Goal: Information Seeking & Learning: Learn about a topic

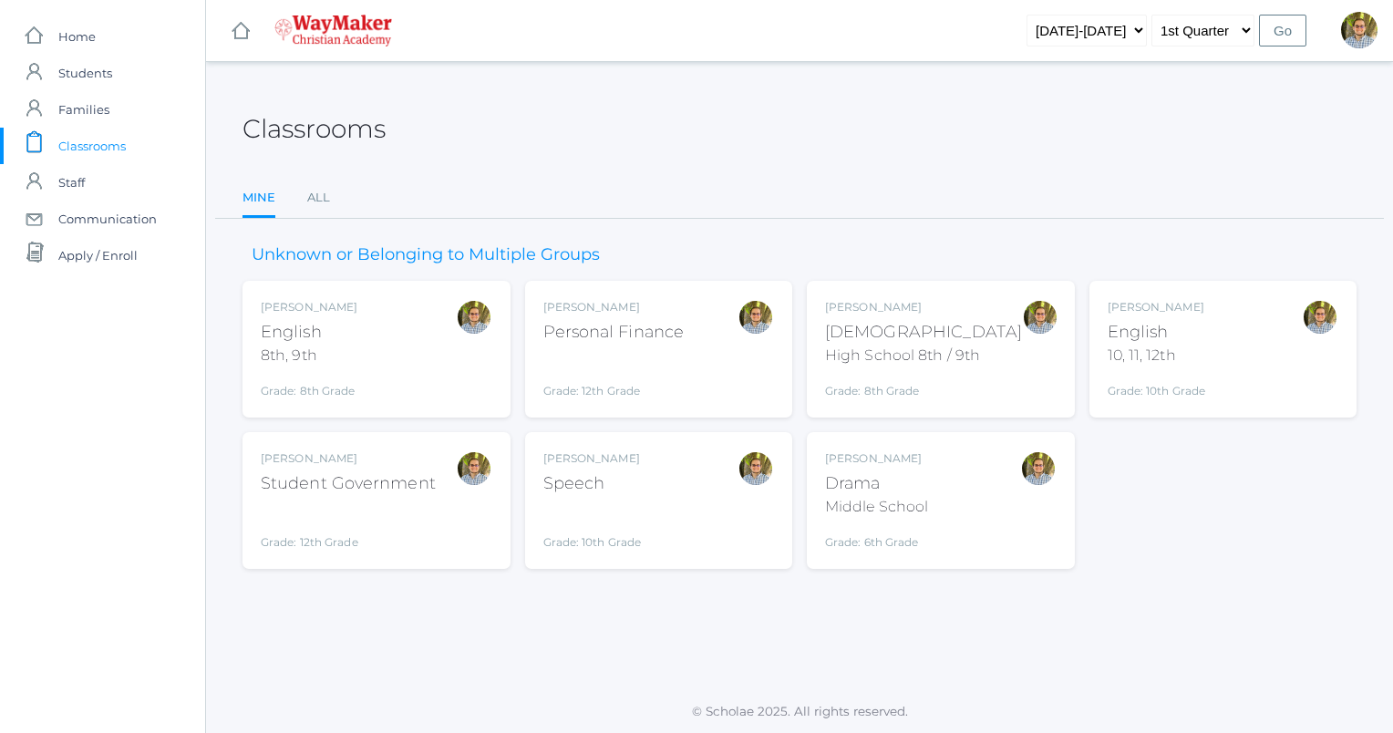
click at [485, 383] on div at bounding box center [474, 349] width 36 height 100
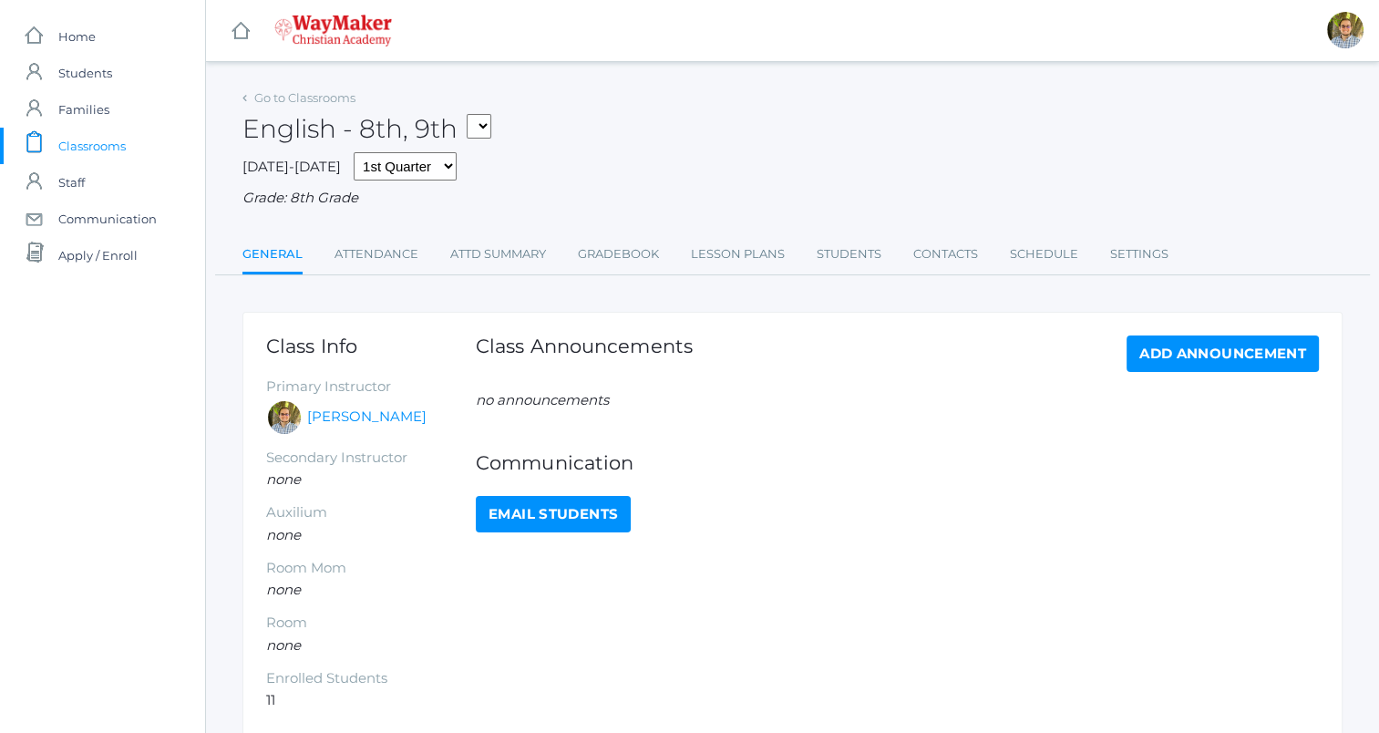
click at [691, 252] on ul "General Attendance Attd Summary Gradebook Lesson Plans Students Contacts Schedu…" at bounding box center [793, 255] width 1100 height 39
click at [700, 252] on link "Lesson Plans" at bounding box center [738, 254] width 94 height 36
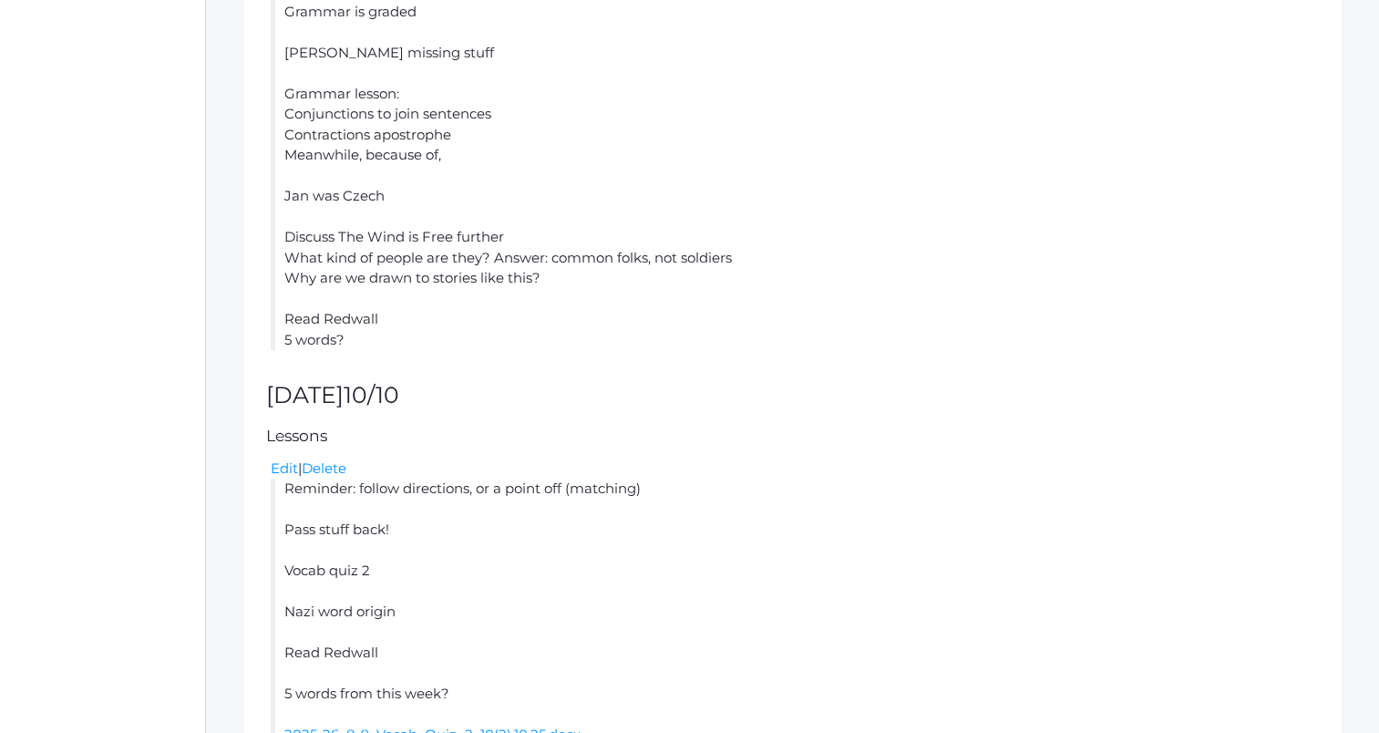
scroll to position [1534, 0]
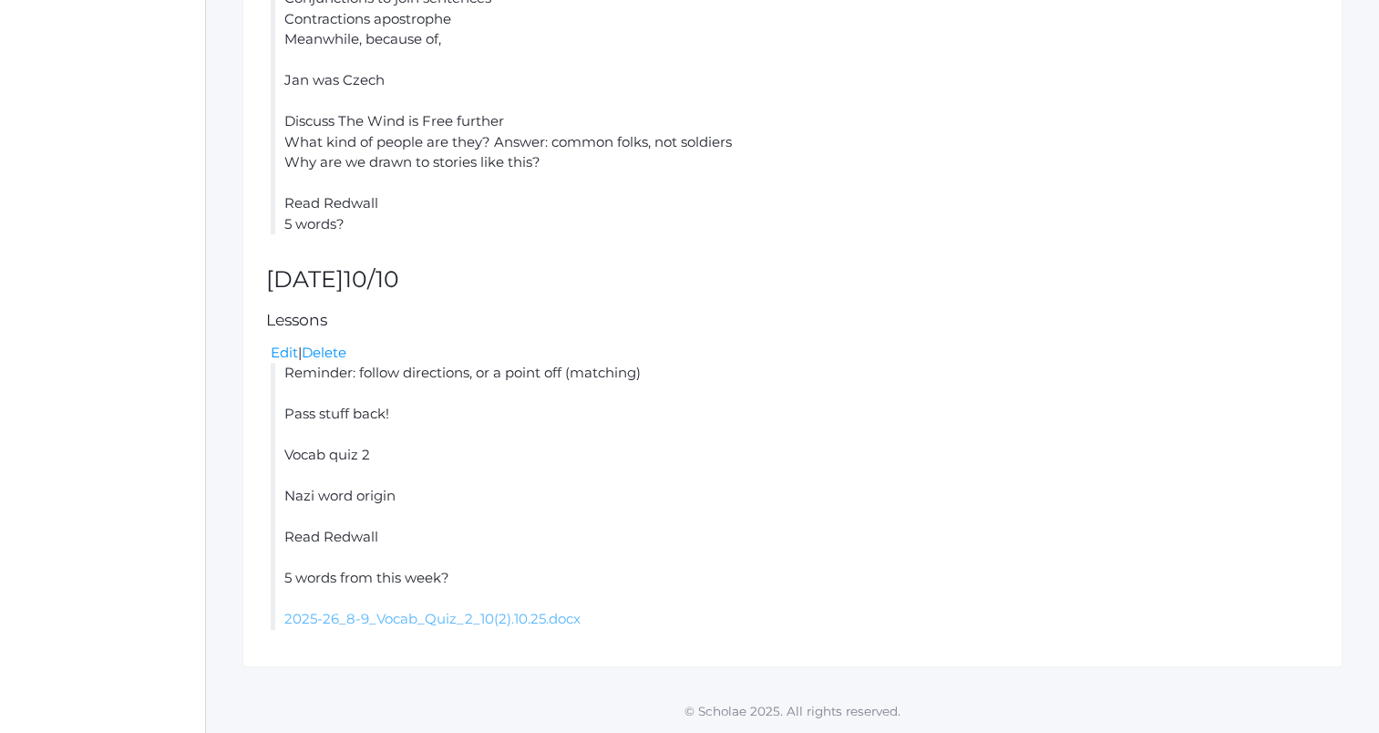
click at [481, 620] on link "2025-26_8-9_Vocab_Quiz_2_10(2).10.25.docx" at bounding box center [432, 618] width 296 height 17
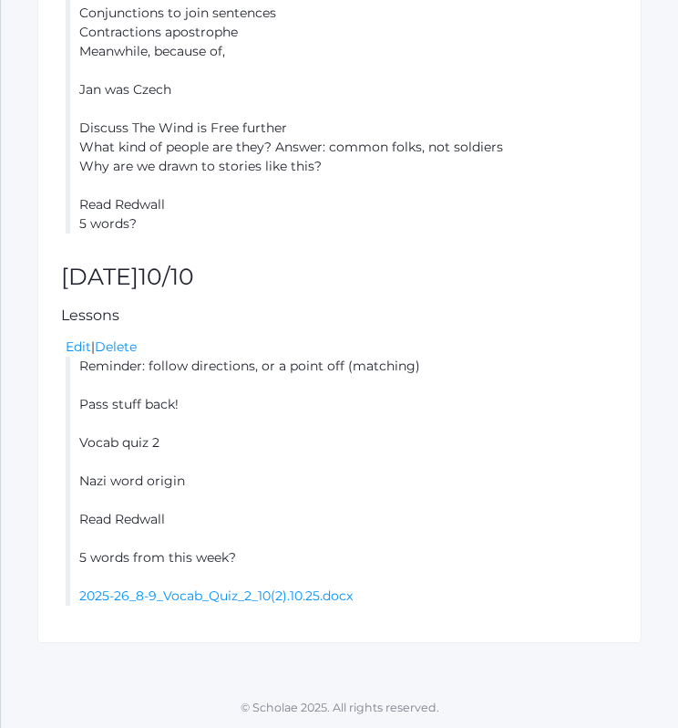
scroll to position [1504, 0]
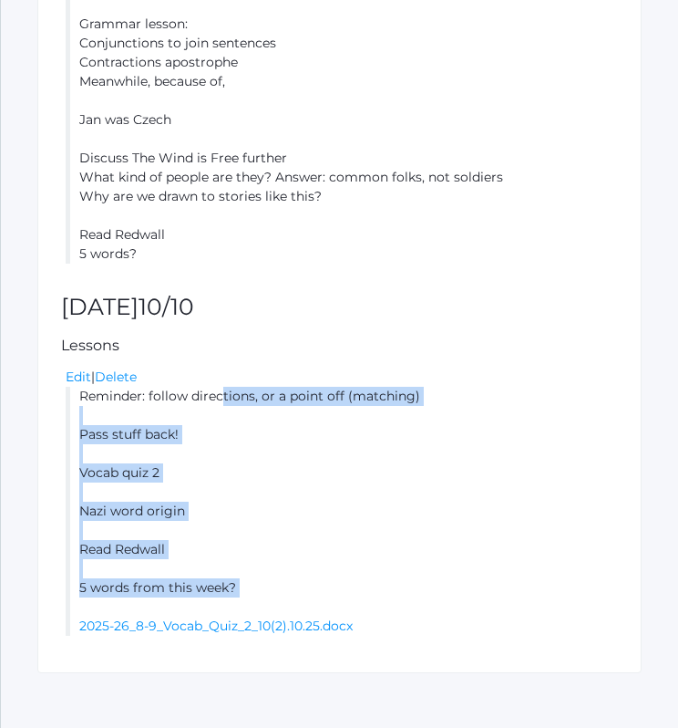
drag, startPoint x: 78, startPoint y: 394, endPoint x: 262, endPoint y: 598, distance: 274.4
click at [262, 598] on li "Reminder: follow directions, or a point off (matching) Pass stuff back! Vocab q…" at bounding box center [342, 511] width 552 height 249
copy li "Reminder: follow directions, or a point off (matching) Pass stuff back! Vocab q…"
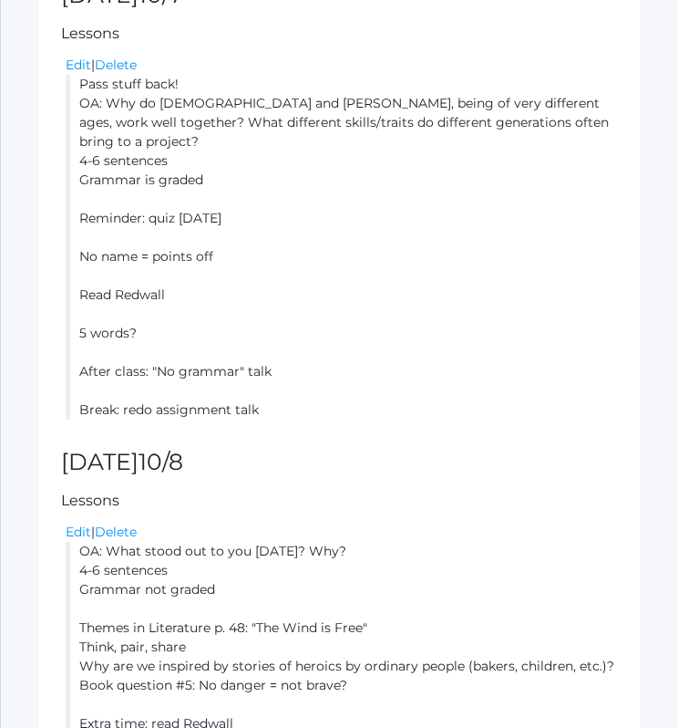
scroll to position [0, 0]
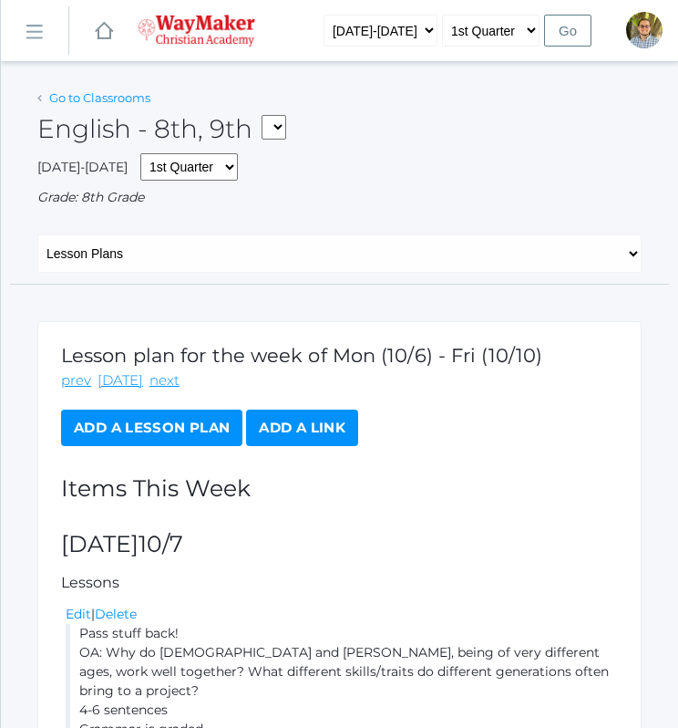
click at [115, 98] on link "Go to Classrooms" at bounding box center [99, 97] width 101 height 15
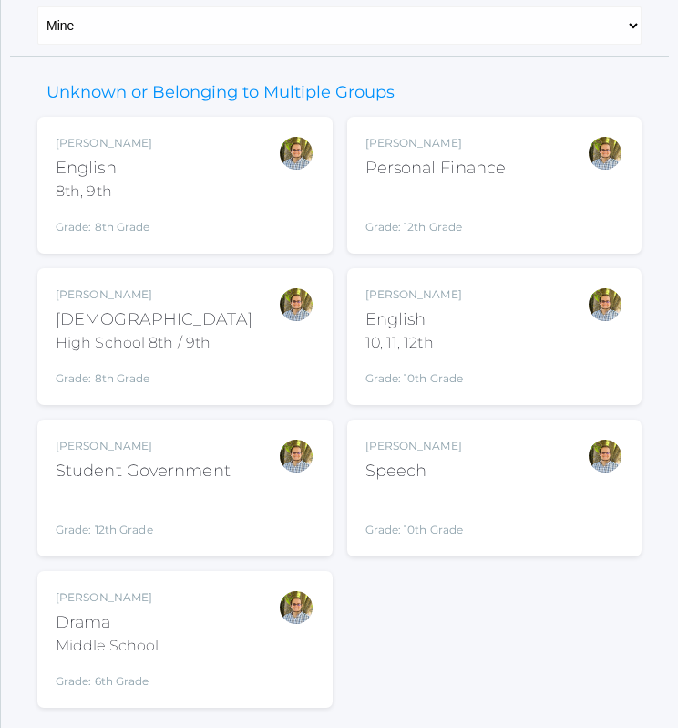
scroll to position [174, 0]
click at [476, 304] on div "Kylen Braileanu English 10, 11, 12th Grade: 10th Grade HSENGLISH" at bounding box center [495, 335] width 259 height 100
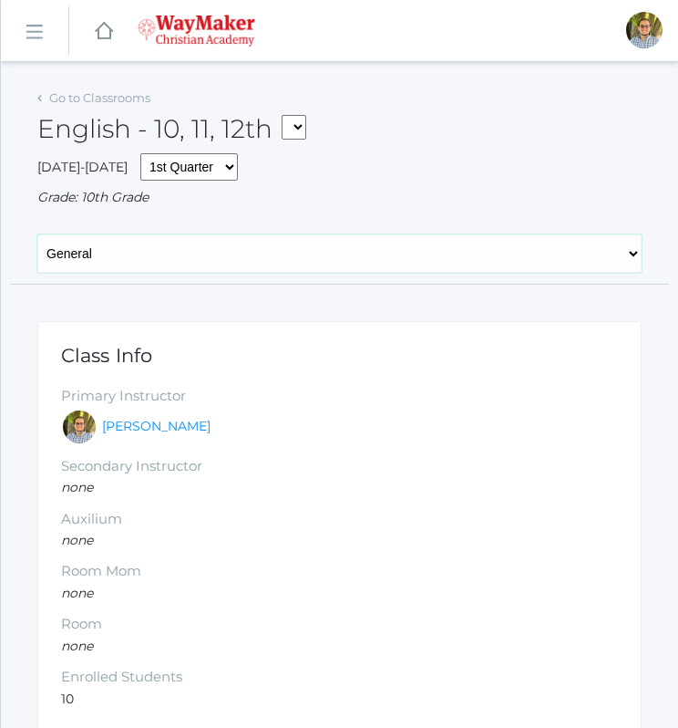
click at [284, 257] on select "General Attendance Attd Summary Gradebook Lesson Plans Students Contacts Schedu…" at bounding box center [339, 253] width 604 height 38
select select "/classrooms/2527/lesson_plans?term=1"
click at [37, 234] on select "General Attendance Attd Summary Gradebook Lesson Plans Students Contacts Schedu…" at bounding box center [339, 253] width 604 height 38
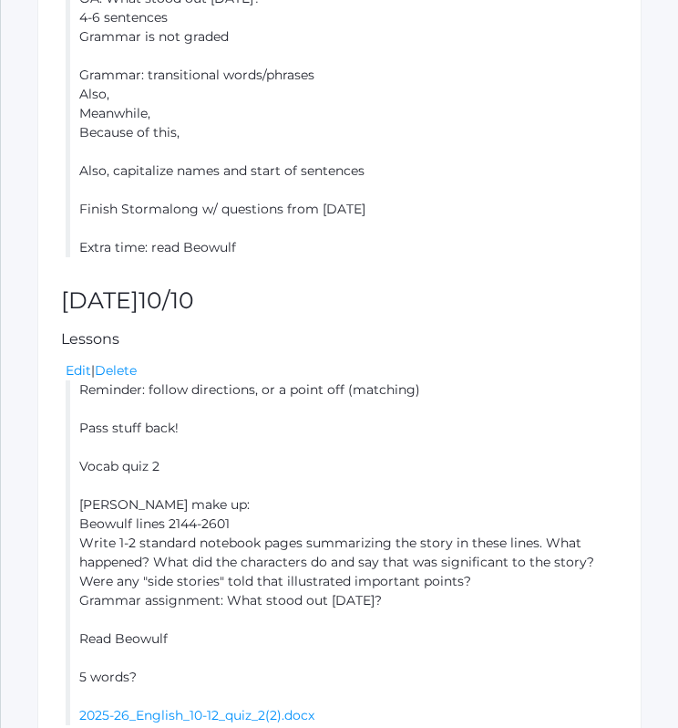
scroll to position [1516, 0]
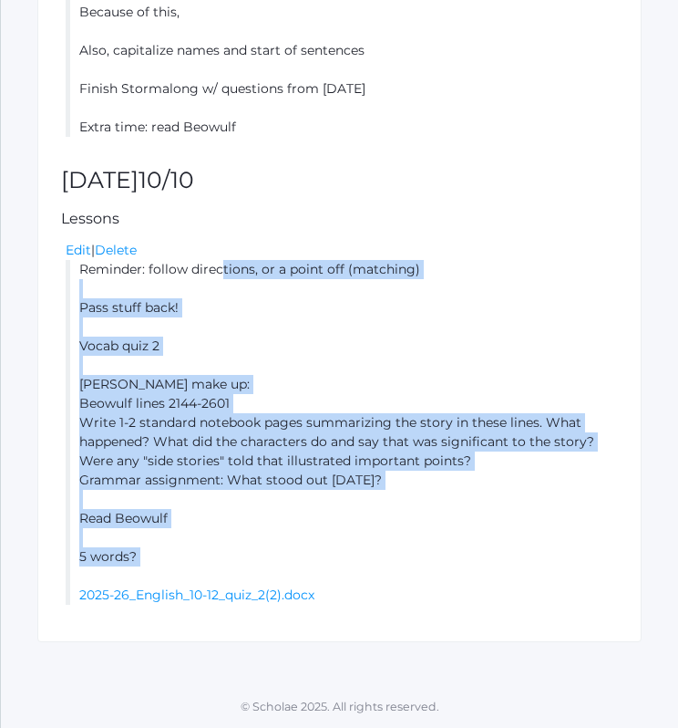
drag, startPoint x: 77, startPoint y: 264, endPoint x: 204, endPoint y: 572, distance: 332.3
click at [204, 572] on li "Reminder: follow directions, or a point off (matching) Pass stuff back! Vocab q…" at bounding box center [342, 432] width 552 height 345
copy li "Reminder: follow directions, or a point off (matching) Pass stuff back! Vocab q…"
click at [564, 366] on li "Reminder: follow directions, or a point off (matching) Pass stuff back! Vocab q…" at bounding box center [342, 432] width 552 height 345
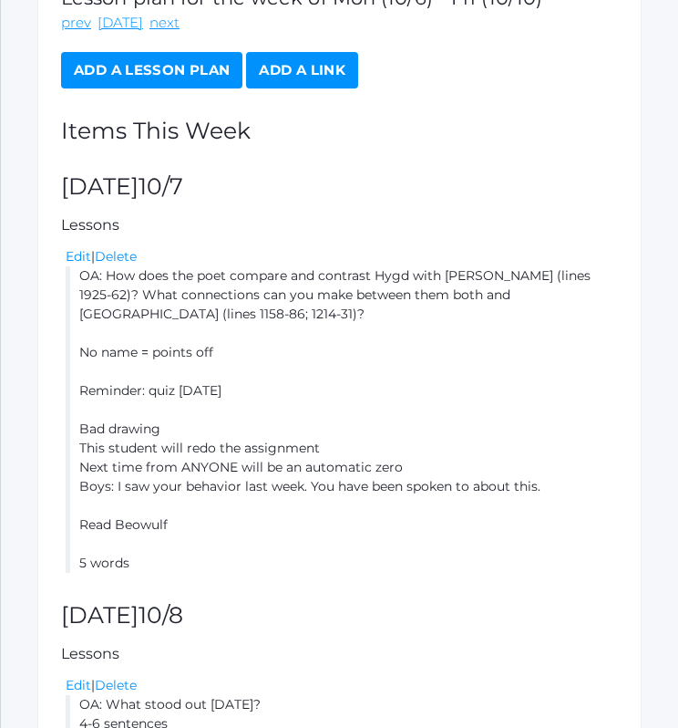
scroll to position [0, 0]
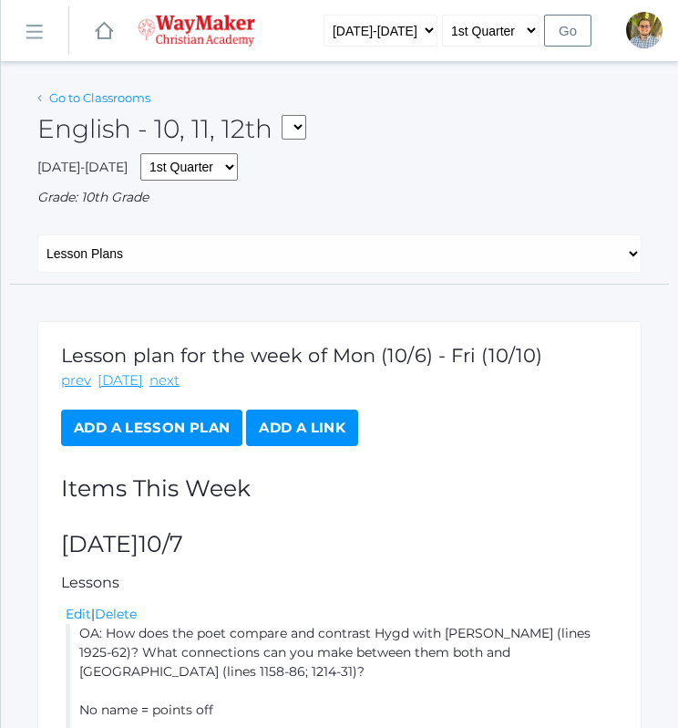
click at [98, 98] on link "Go to Classrooms" at bounding box center [99, 97] width 101 height 15
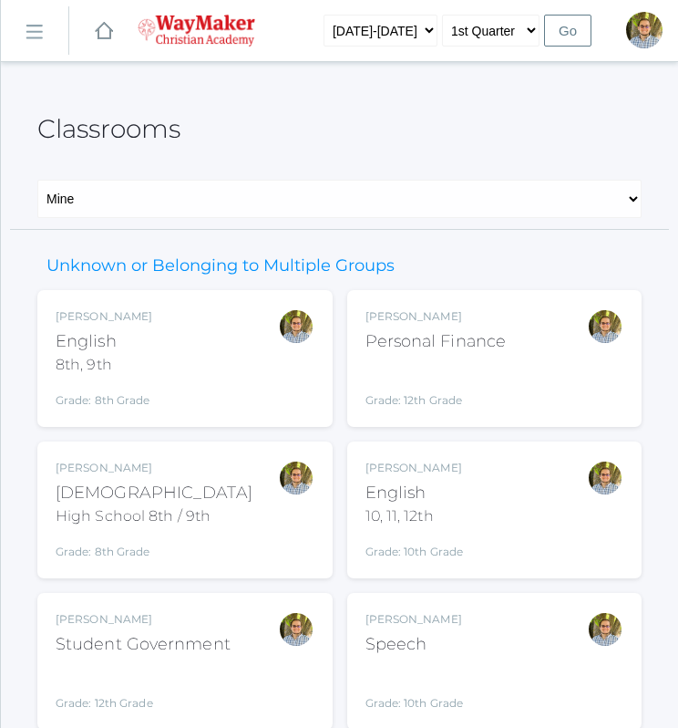
click at [473, 693] on div "Kylen Braileanu Speech Grade: 10th Grade SPEECH" at bounding box center [495, 661] width 259 height 100
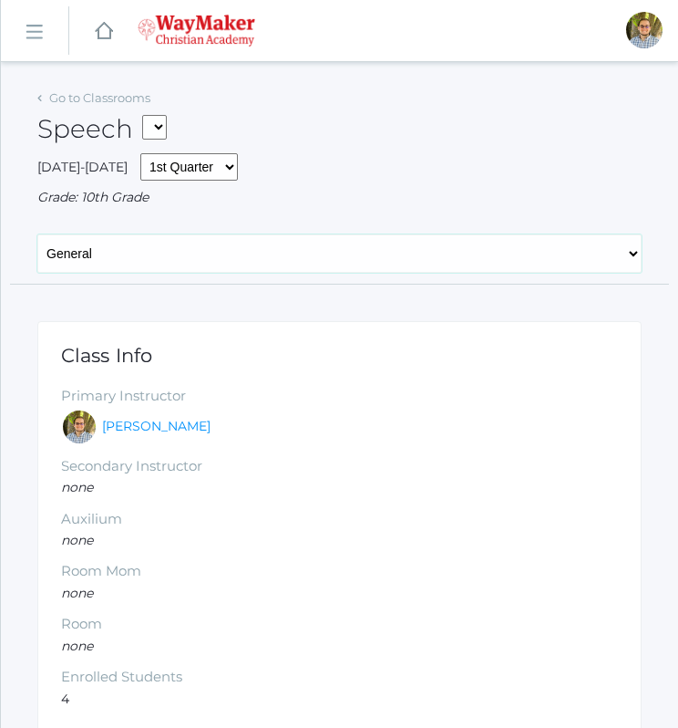
click at [427, 265] on select "General Attendance Attd Summary Gradebook Lesson Plans Students Contacts Schedu…" at bounding box center [339, 253] width 604 height 38
select select "/classrooms/2511/lesson_plans?term=1"
click at [37, 234] on select "General Attendance Attd Summary Gradebook Lesson Plans Students Contacts Schedu…" at bounding box center [339, 253] width 604 height 38
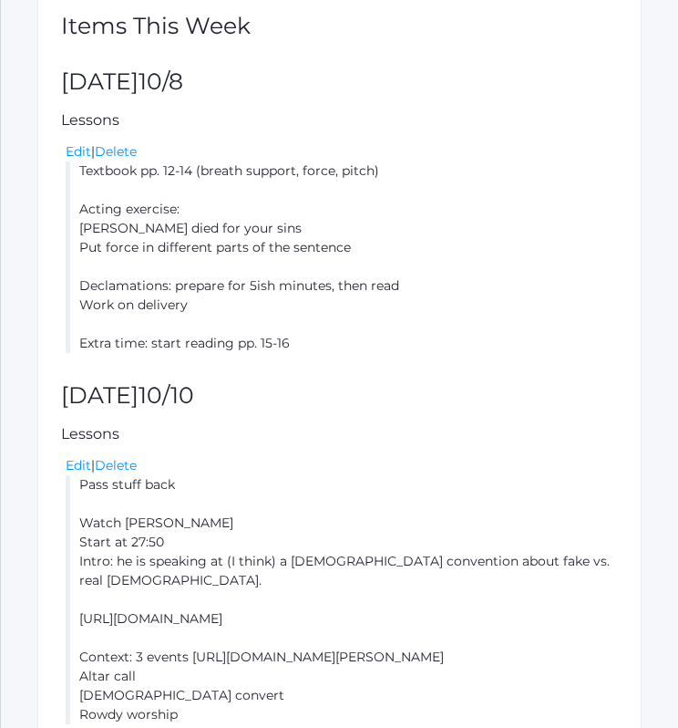
scroll to position [582, 0]
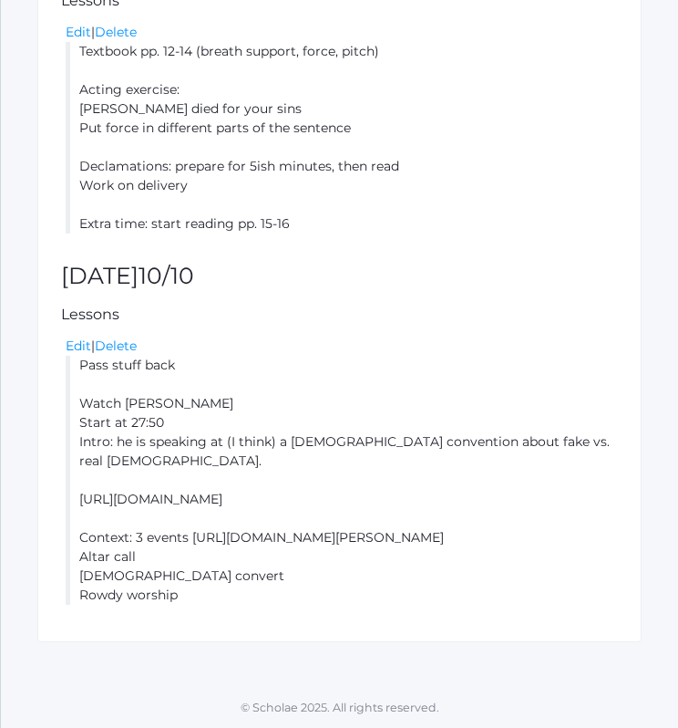
drag, startPoint x: 80, startPoint y: 362, endPoint x: 241, endPoint y: 603, distance: 289.3
click at [241, 603] on li "Pass stuff back Watch Paul Washer Start at 27:50 Intro: he is speaking at (I th…" at bounding box center [342, 480] width 552 height 249
copy li "Pass stuff back Watch Paul Washer Start at 27:50 Intro: he is speaking at (I th…"
click at [449, 325] on div "Lesson plan for the week of Mon (10/6) - Fri (10/10) prev today next Add a Less…" at bounding box center [339, 190] width 604 height 903
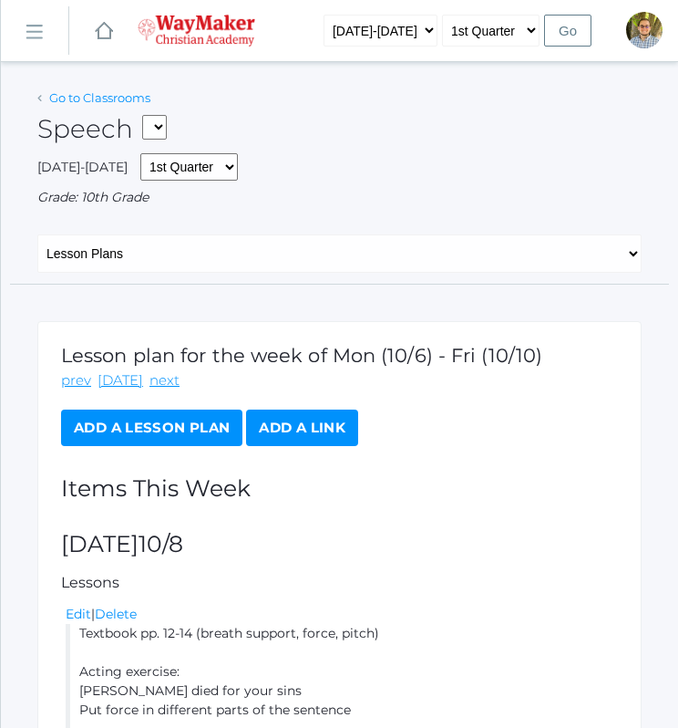
click at [125, 96] on link "Go to Classrooms" at bounding box center [99, 97] width 101 height 15
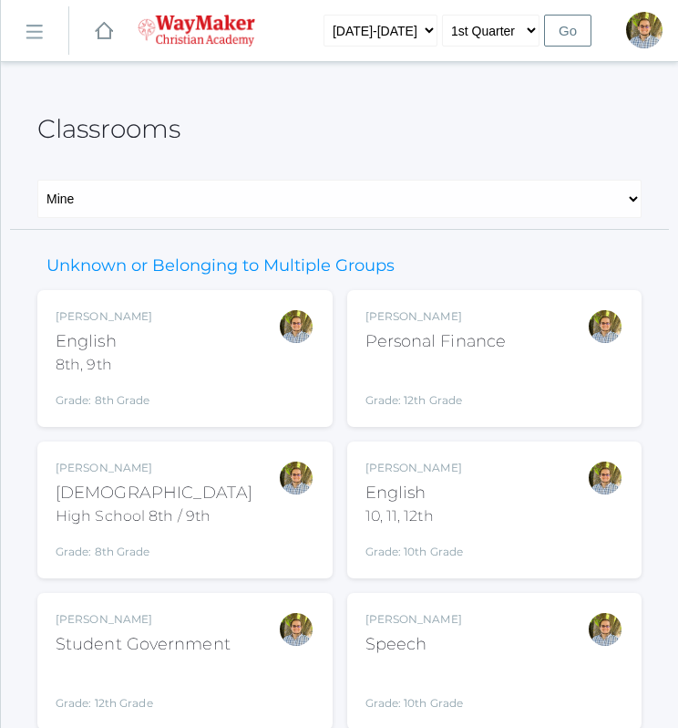
scroll to position [216, 0]
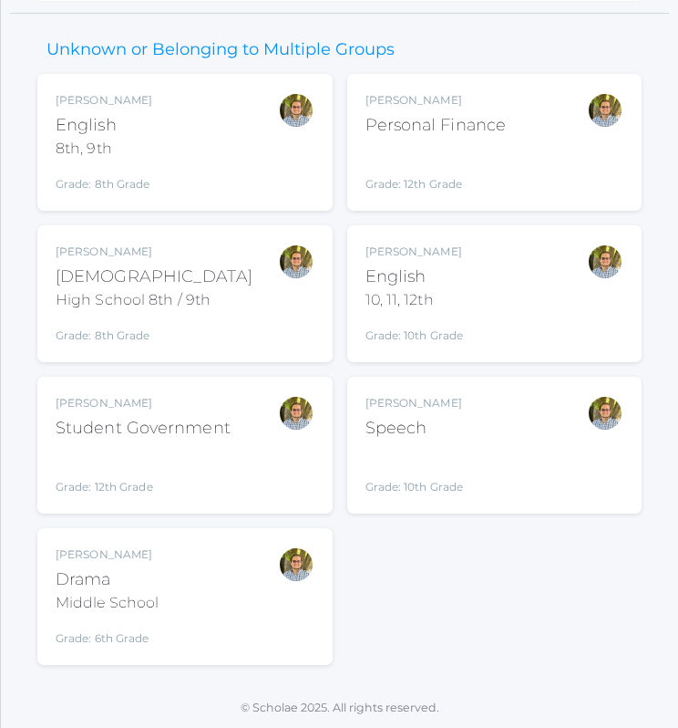
click at [237, 603] on div "Kylen Braileanu Drama Middle School Grade: 6th Grade THEATER" at bounding box center [185, 596] width 259 height 100
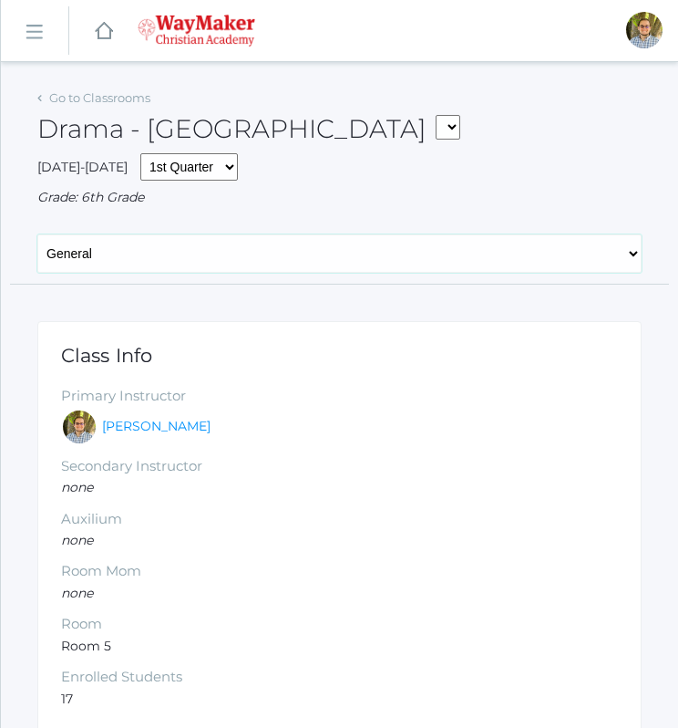
click at [284, 263] on select "General Attendance Attd Summary Gradebook Lesson Plans Students Contacts Schedu…" at bounding box center [339, 253] width 604 height 38
select select "/classrooms/2547/lesson_plans?term=1"
click at [37, 234] on select "General Attendance Attd Summary Gradebook Lesson Plans Students Contacts Schedu…" at bounding box center [339, 253] width 604 height 38
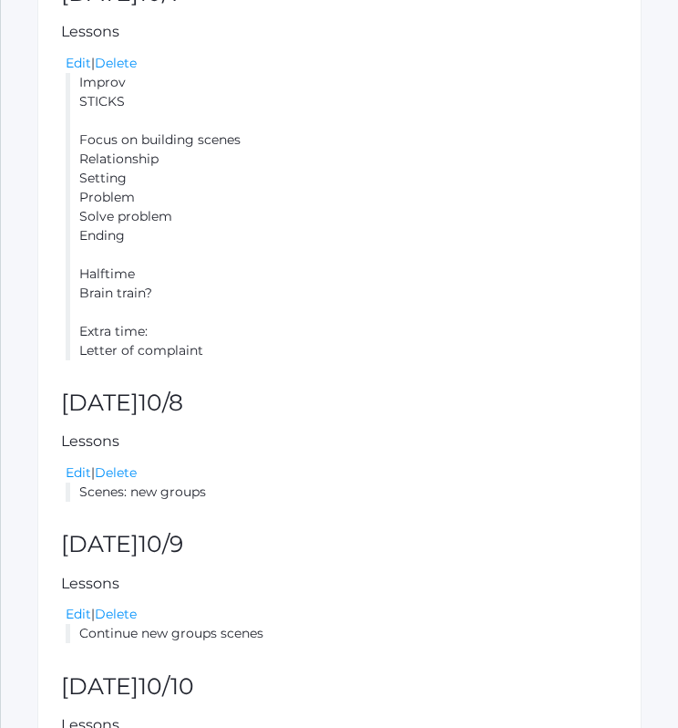
scroll to position [827, 0]
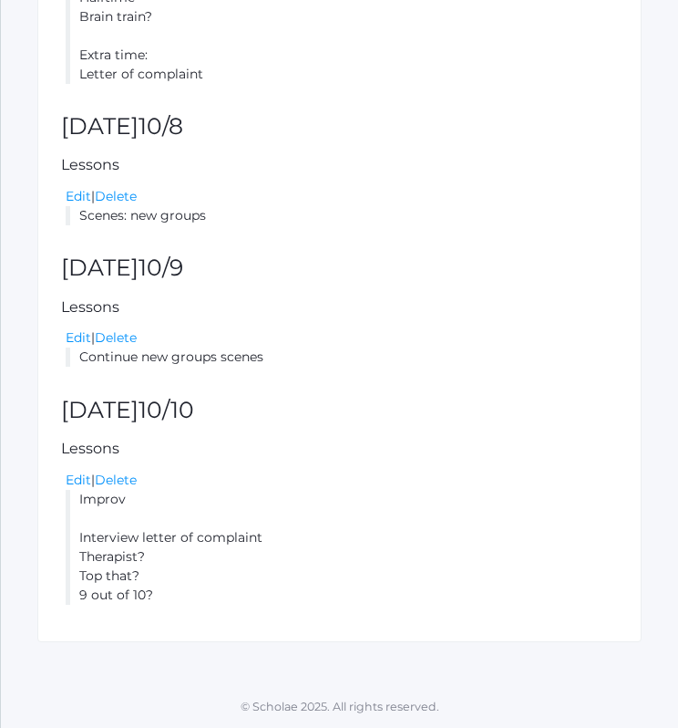
drag, startPoint x: 83, startPoint y: 500, endPoint x: 204, endPoint y: 604, distance: 160.3
click at [204, 604] on div "Lesson plan for the week of Mon (10/6) - Fri (10/10) prev [DATE] next Add a Les…" at bounding box center [339, 68] width 604 height 1148
drag, startPoint x: 204, startPoint y: 604, endPoint x: 387, endPoint y: 478, distance: 222.0
click at [387, 478] on div "Edit | Delete" at bounding box center [342, 479] width 552 height 19
drag, startPoint x: 75, startPoint y: 501, endPoint x: 190, endPoint y: 601, distance: 151.9
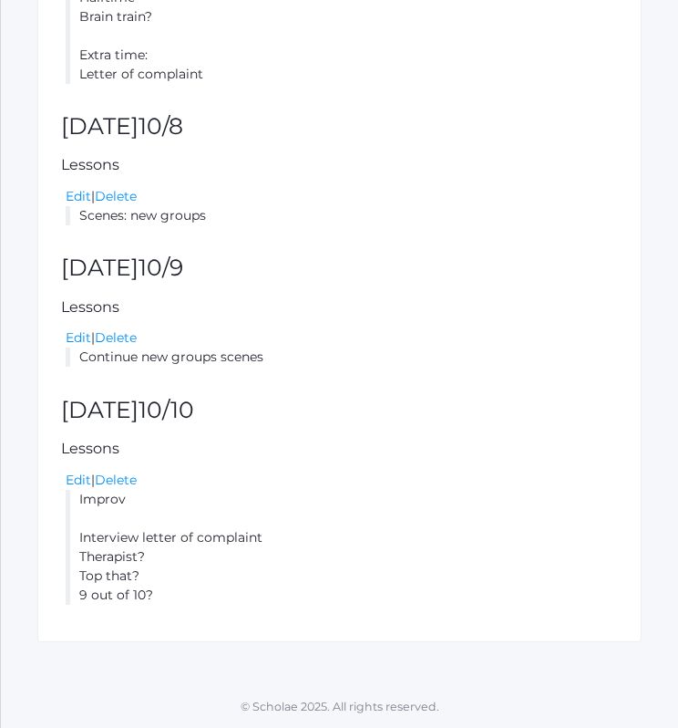
click at [190, 601] on li "Improv Interview letter of complaint Therapist? Top that? 9 out of 10?" at bounding box center [342, 547] width 552 height 115
copy li "Improv Interview letter of complaint Therapist? Top that? 9 out of 10?"
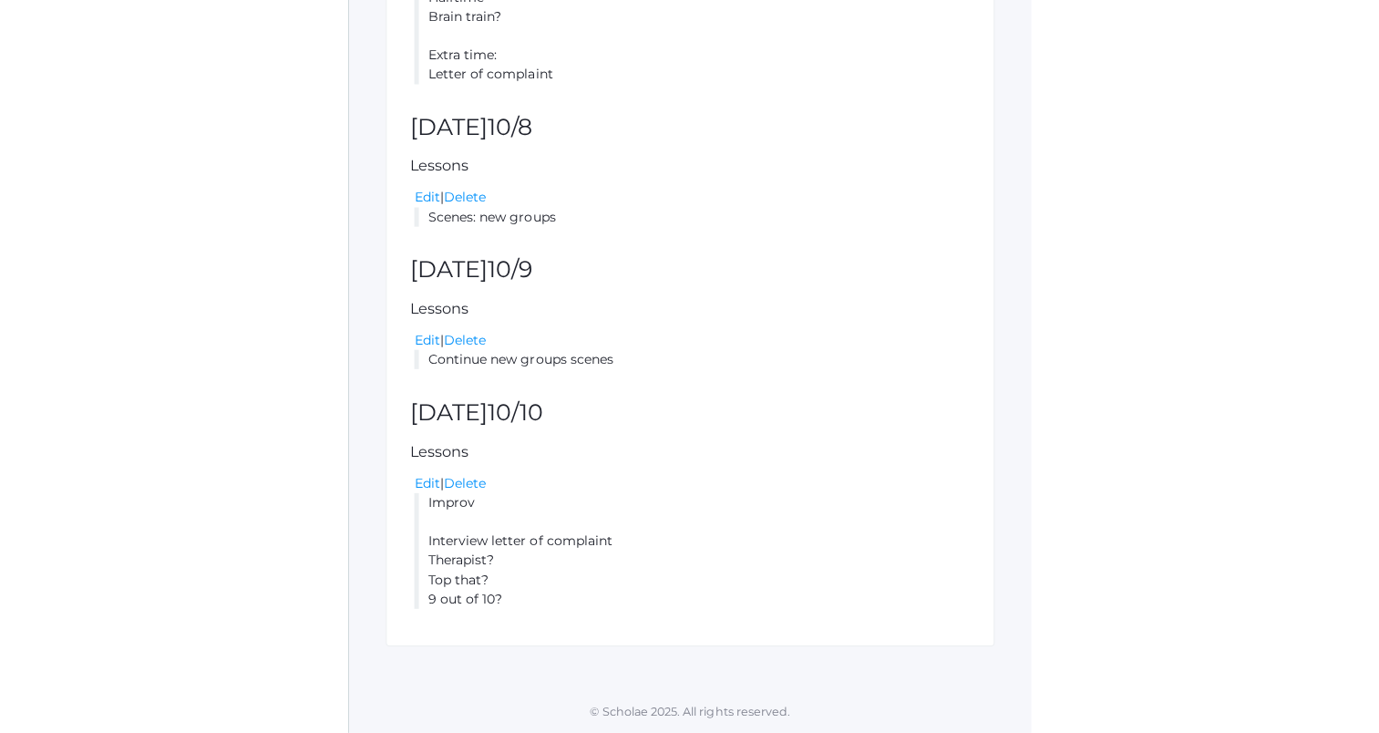
scroll to position [795, 0]
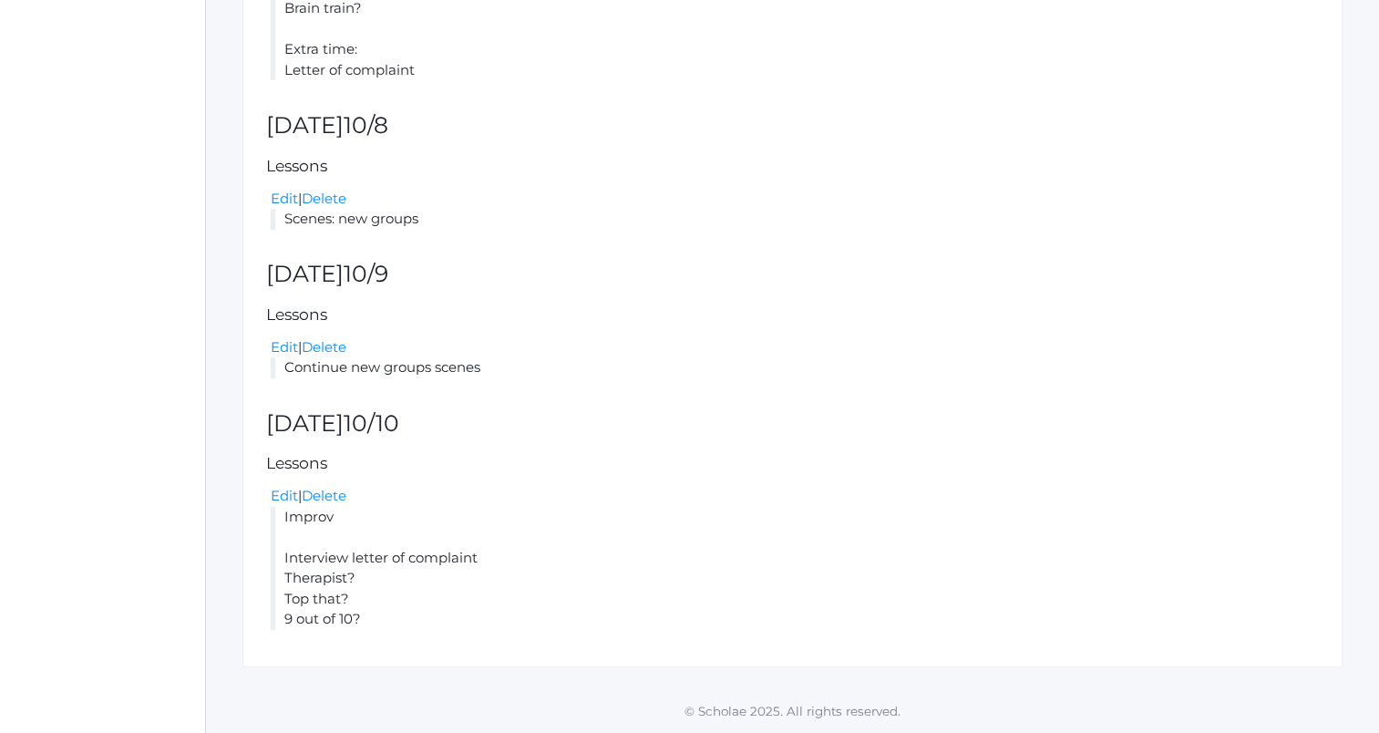
click at [603, 392] on div "Lesson plan for the week of Mon (10/6) - Fri (10/10) prev [DATE] next Add a Les…" at bounding box center [793, 92] width 1100 height 1151
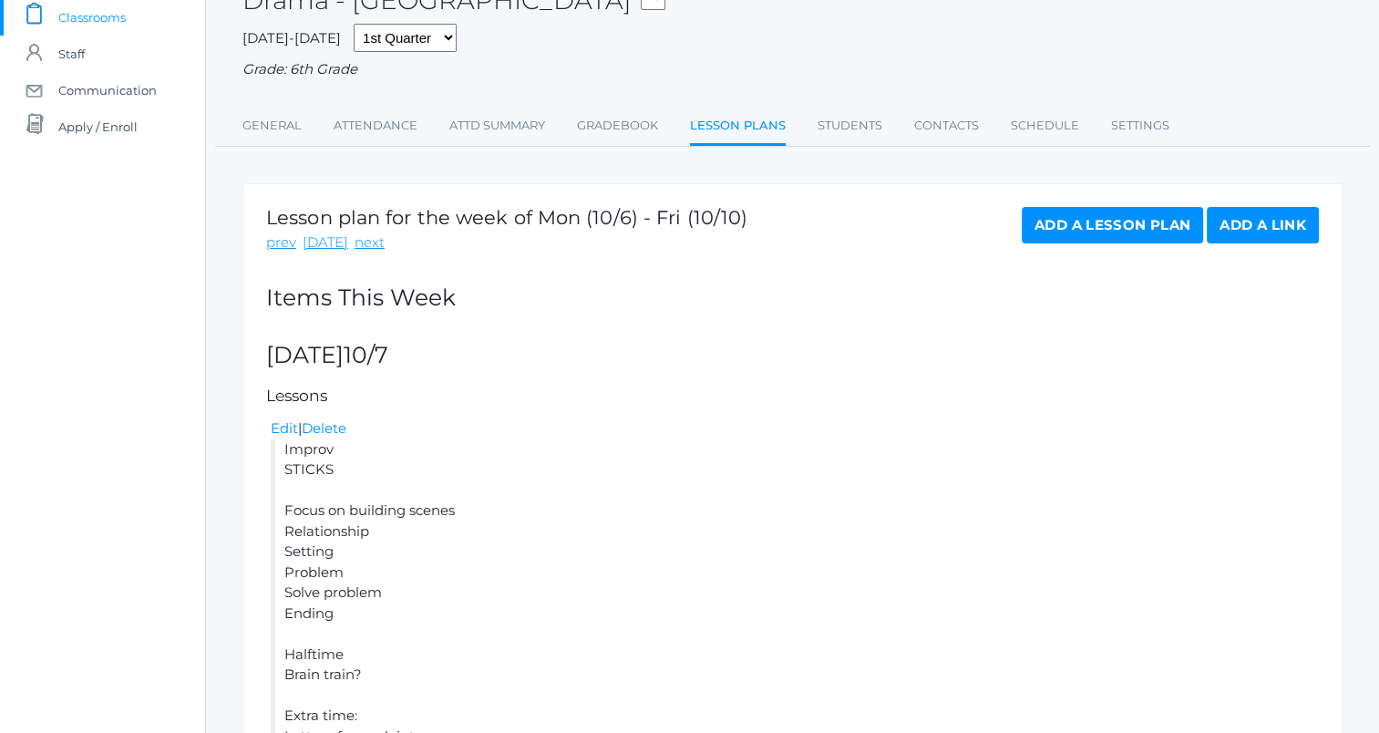
scroll to position [0, 0]
